Goal: Transaction & Acquisition: Purchase product/service

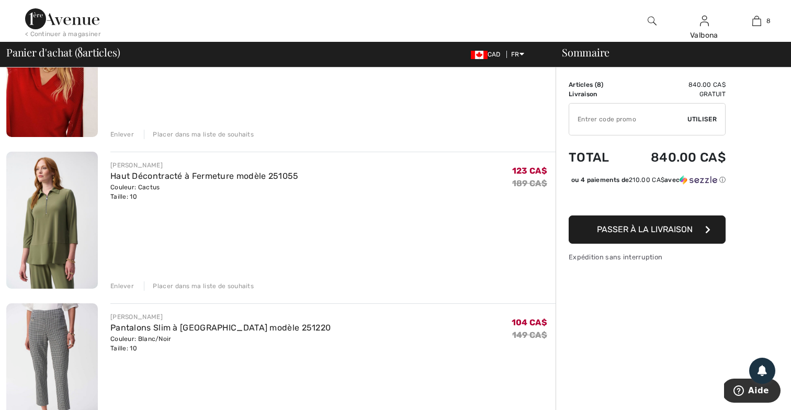
scroll to position [453, 0]
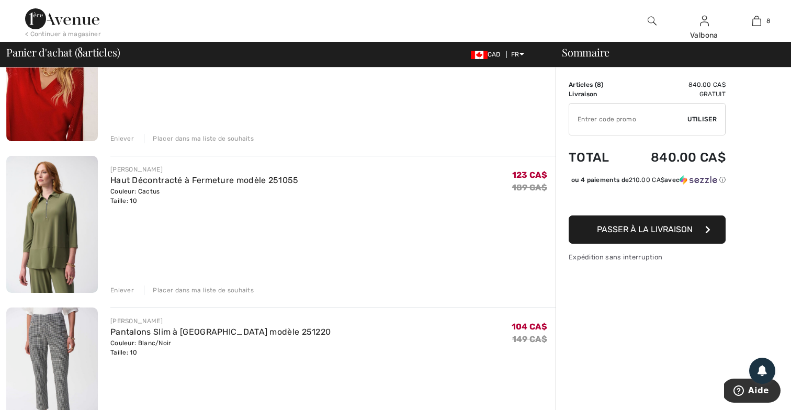
click at [121, 291] on div "Enlever" at bounding box center [122, 290] width 24 height 9
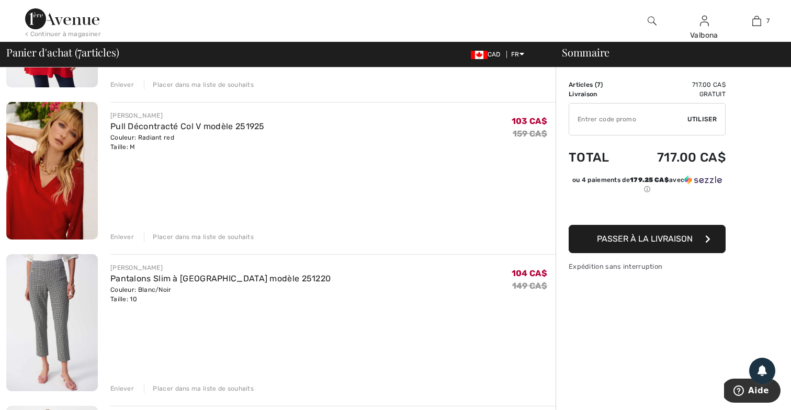
scroll to position [285, 0]
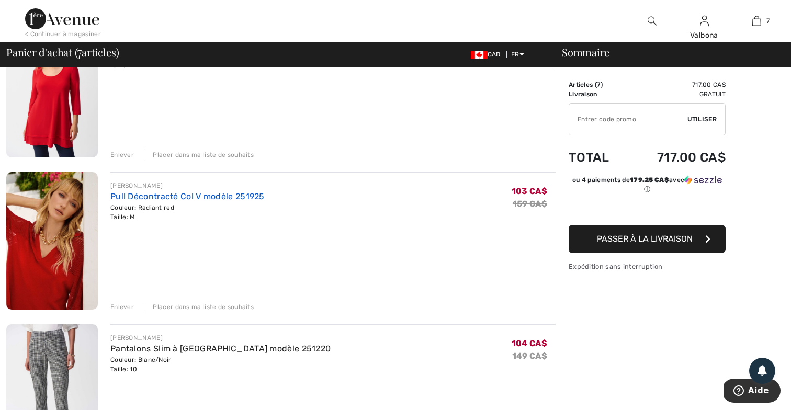
click at [159, 197] on link "Pull Décontracté Col V modèle 251925" at bounding box center [187, 197] width 154 height 10
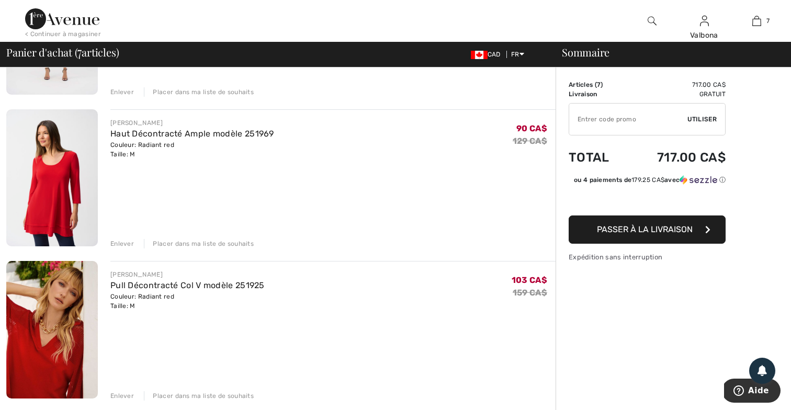
scroll to position [189, 0]
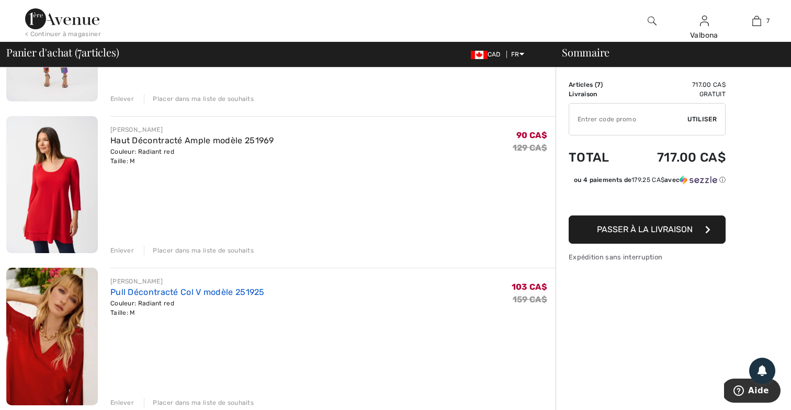
click at [171, 292] on link "Pull Décontracté Col V modèle 251925" at bounding box center [187, 292] width 154 height 10
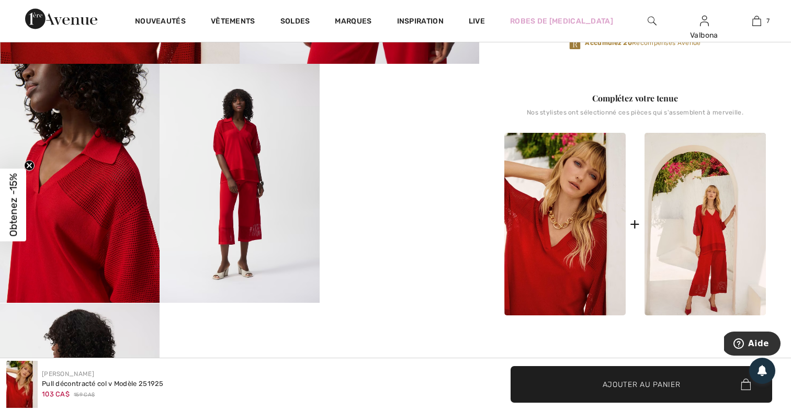
scroll to position [367, 0]
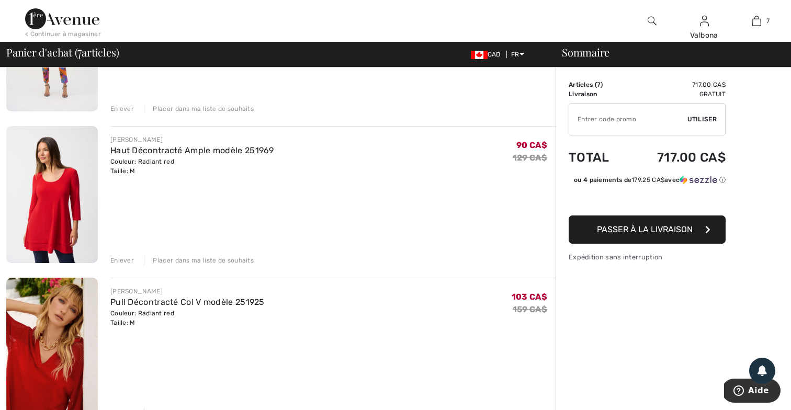
scroll to position [178, 0]
click at [117, 262] on div "Enlever" at bounding box center [122, 260] width 24 height 9
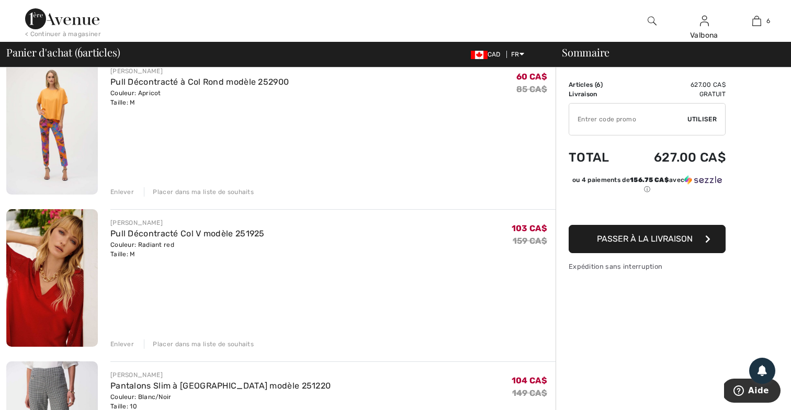
scroll to position [104, 0]
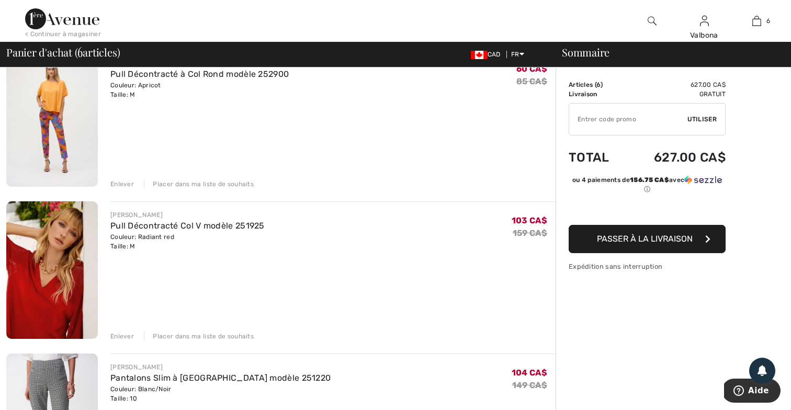
click at [204, 183] on div "Placer dans ma liste de souhaits" at bounding box center [199, 183] width 110 height 9
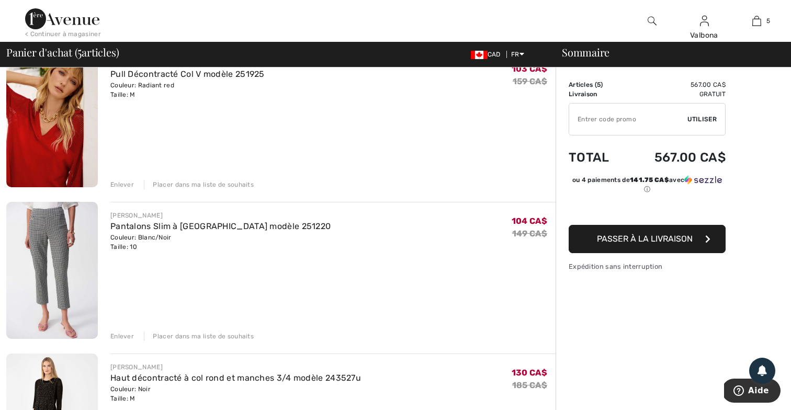
click at [205, 335] on div "Placer dans ma liste de souhaits" at bounding box center [199, 336] width 110 height 9
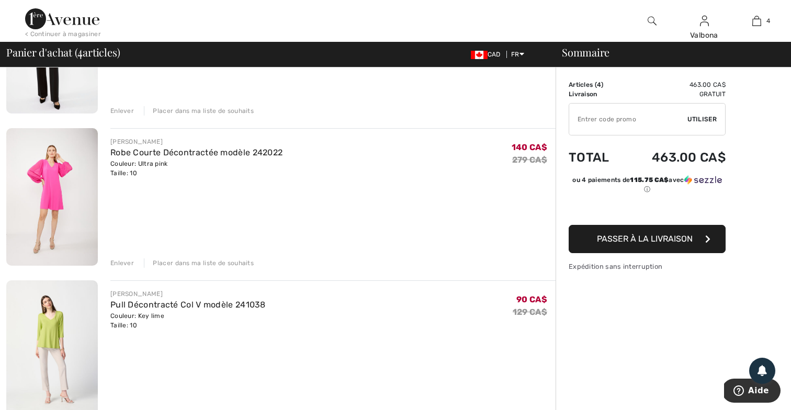
scroll to position [328, 0]
click at [190, 262] on div "Placer dans ma liste de souhaits" at bounding box center [199, 264] width 110 height 9
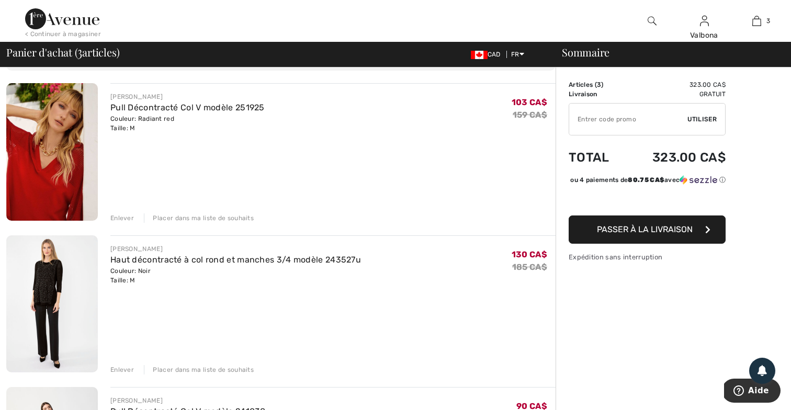
scroll to position [67, 0]
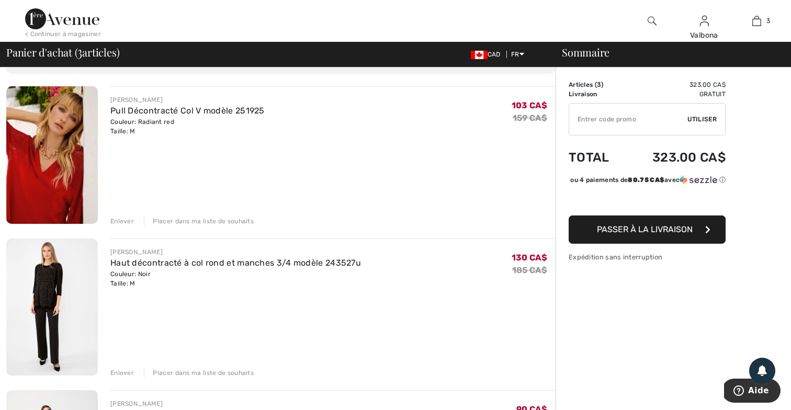
click at [183, 221] on div "Placer dans ma liste de souhaits" at bounding box center [199, 221] width 110 height 9
